Goal: Task Accomplishment & Management: Use online tool/utility

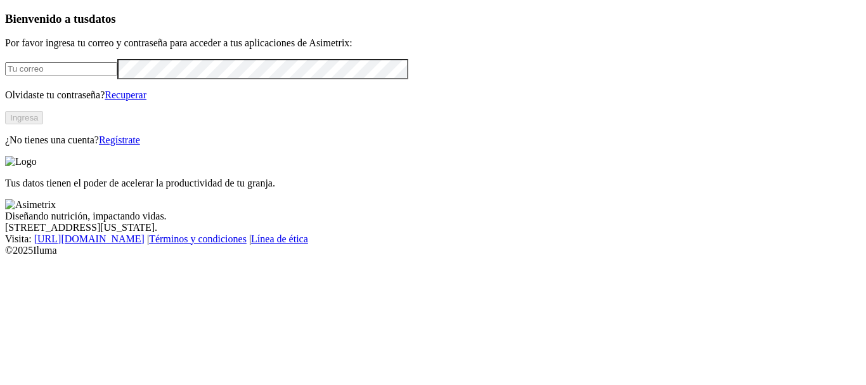
type input "[PERSON_NAME][EMAIL_ADDRESS][PERSON_NAME][DOMAIN_NAME]"
click at [43, 124] on button "Ingresa" at bounding box center [24, 117] width 38 height 13
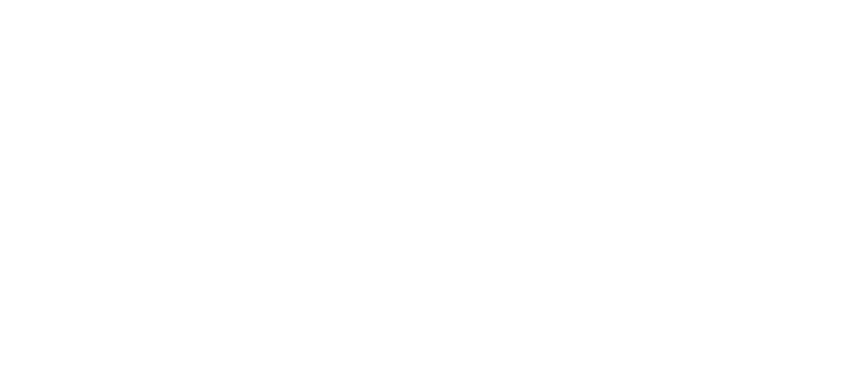
scroll to position [0, 0]
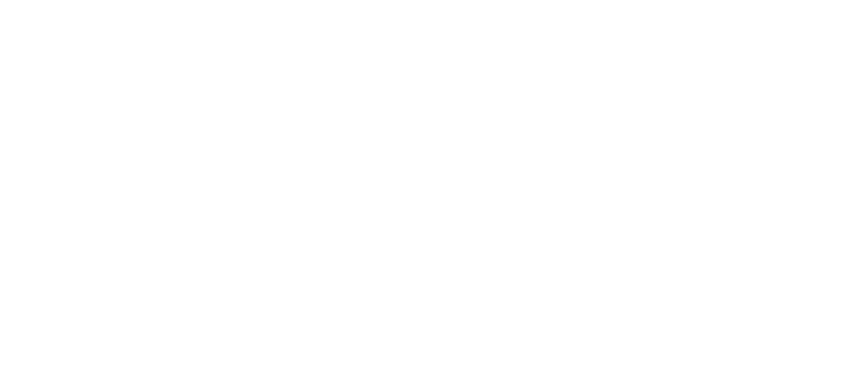
scroll to position [127, 0]
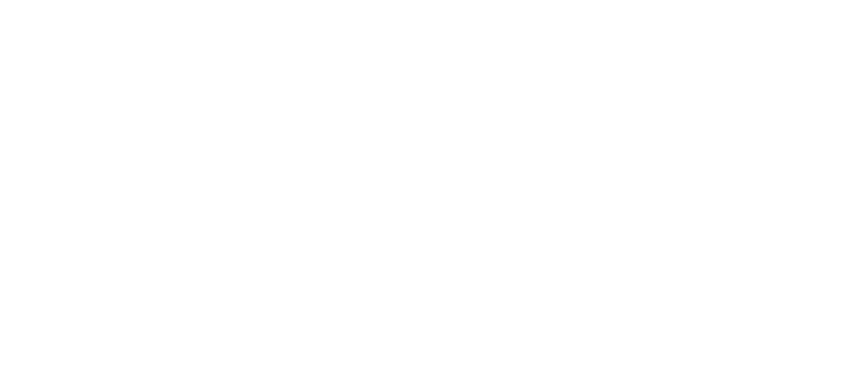
drag, startPoint x: 167, startPoint y: 242, endPoint x: 176, endPoint y: 242, distance: 8.9
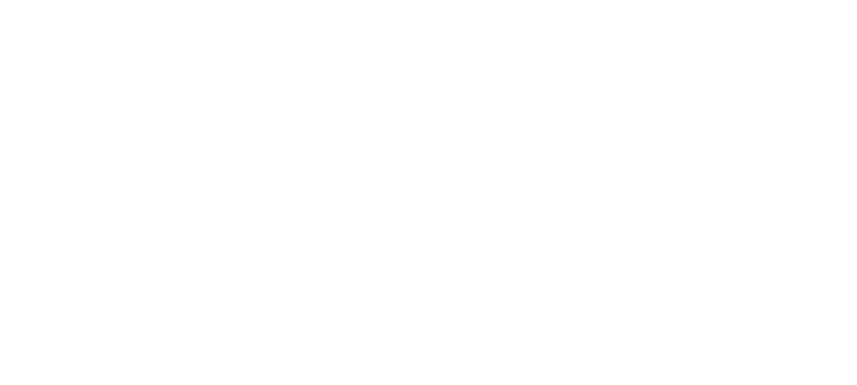
scroll to position [0, 0]
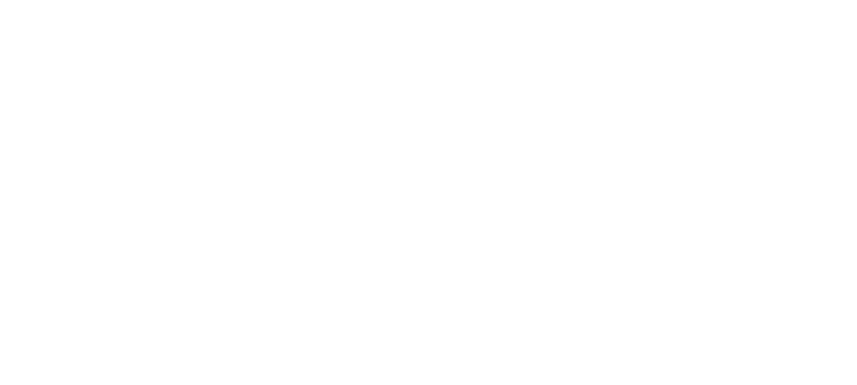
scroll to position [0, 0]
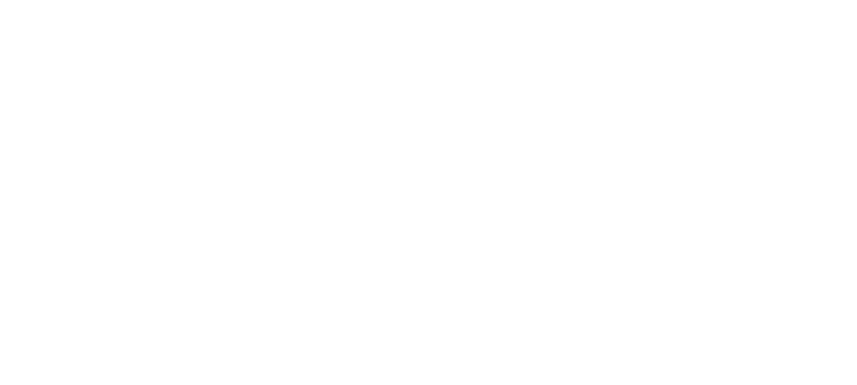
scroll to position [18, 0]
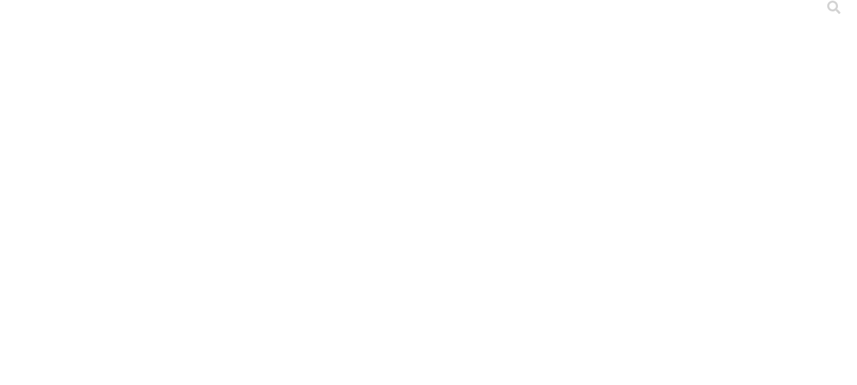
scroll to position [0, 0]
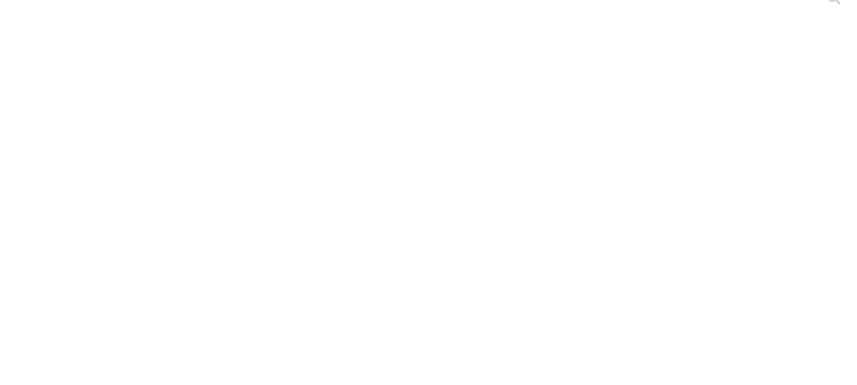
scroll to position [0, 0]
